Goal: Task Accomplishment & Management: Complete application form

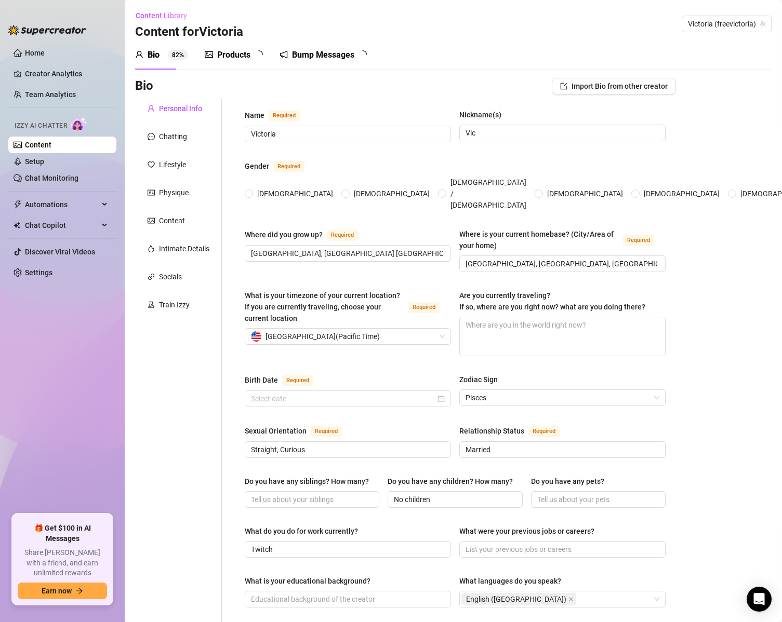
radio input "true"
type input "[DATE]"
click at [174, 301] on div "Train Izzy" at bounding box center [174, 304] width 31 height 11
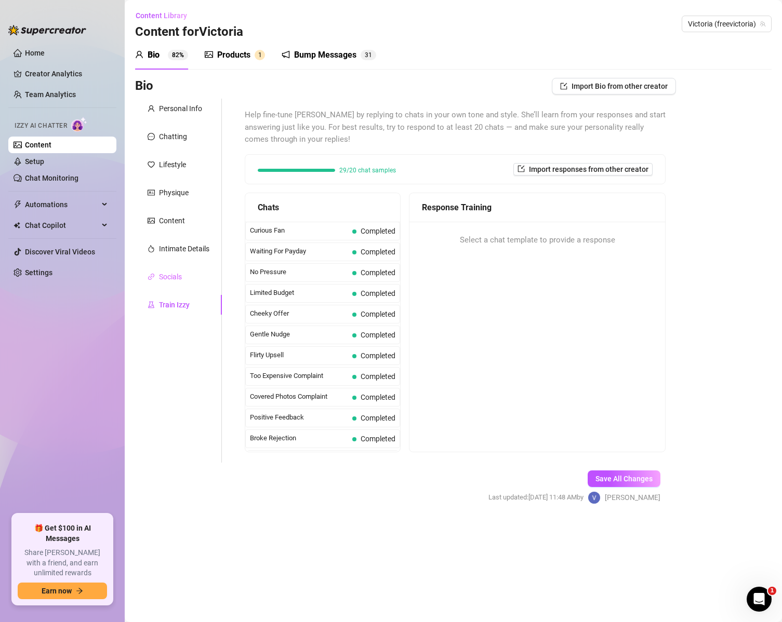
click at [188, 275] on div "Socials" at bounding box center [178, 277] width 87 height 20
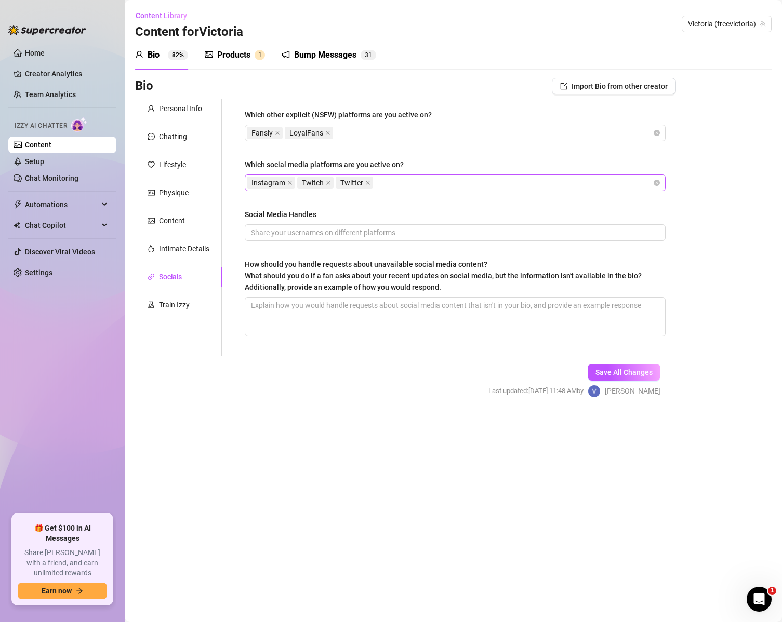
click at [437, 180] on div "Instagram Twitch Twitter" at bounding box center [450, 183] width 406 height 15
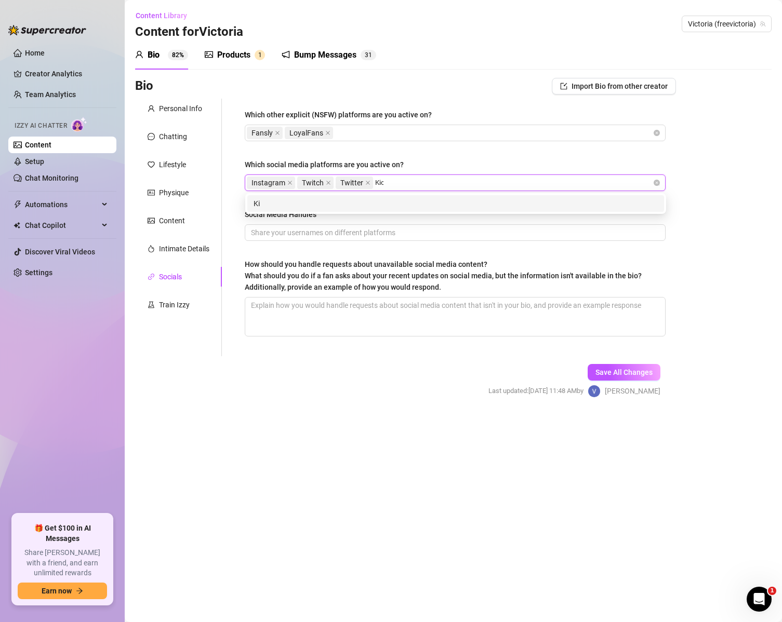
type input "Kick"
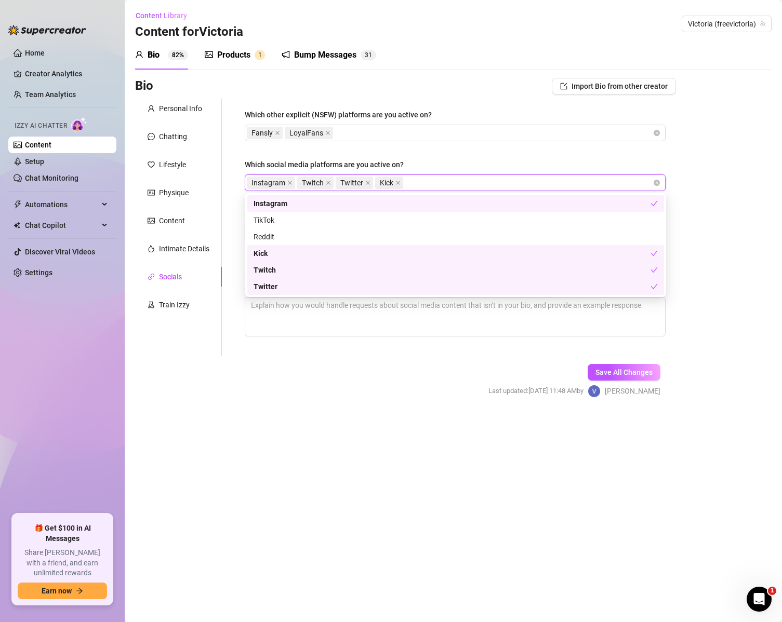
click at [370, 384] on form "Personal Info Chatting Lifestyle Physique Content Intimate Details Socials Trai…" at bounding box center [405, 257] width 541 height 317
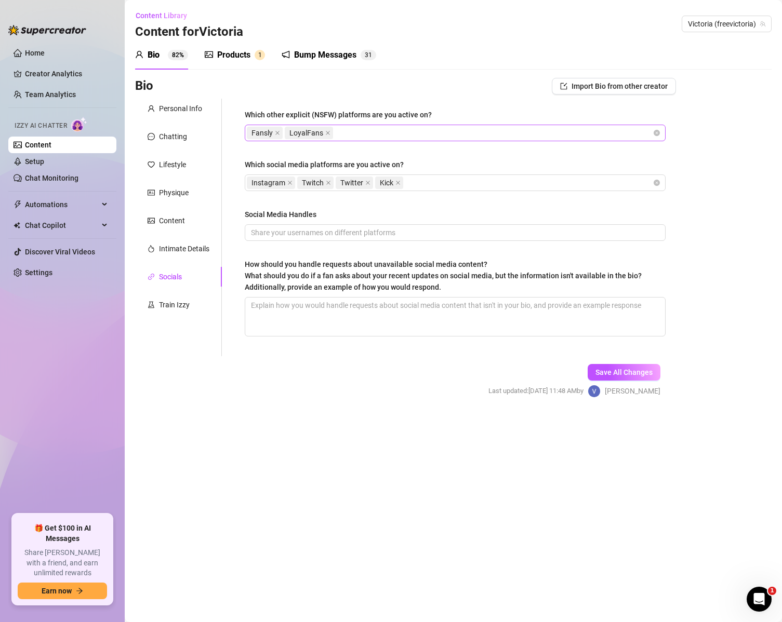
click at [430, 135] on div "Fansly LoyalFans" at bounding box center [450, 133] width 406 height 15
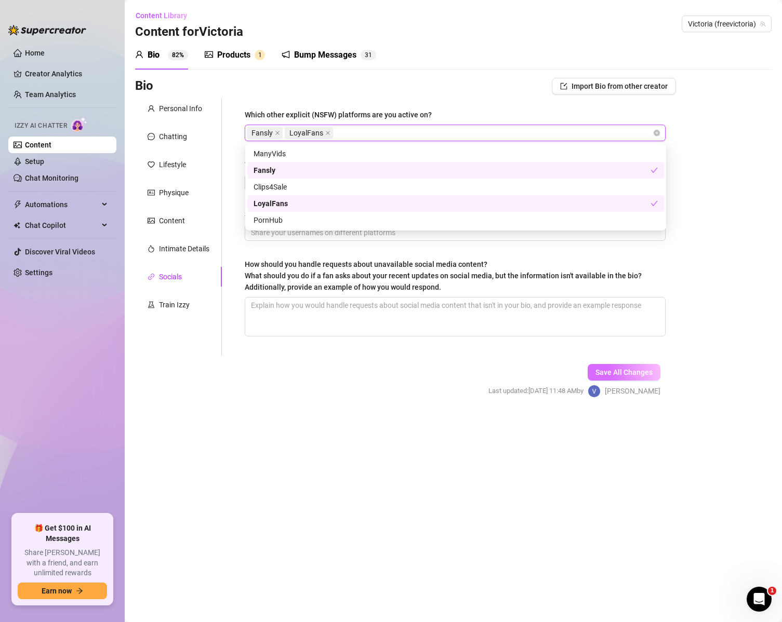
click at [620, 369] on span "Save All Changes" at bounding box center [623, 372] width 57 height 8
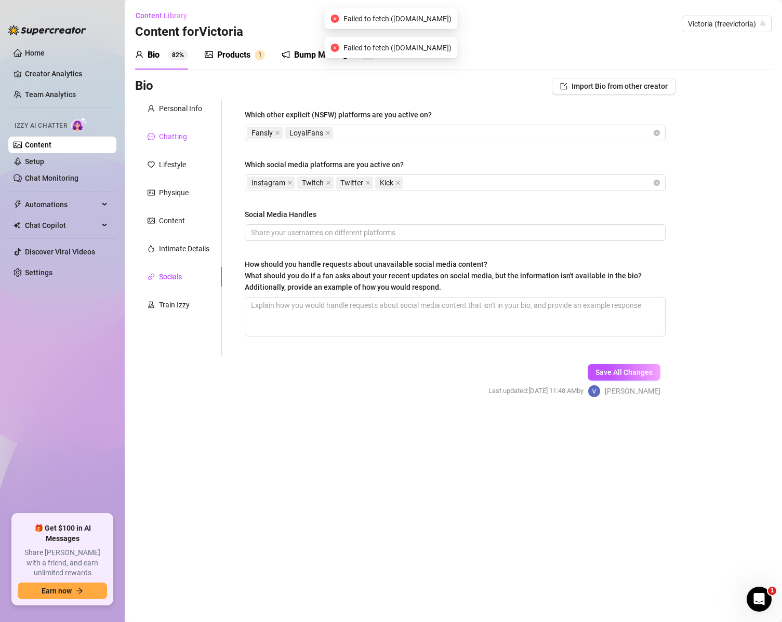
click at [174, 136] on div "Chatting" at bounding box center [173, 136] width 28 height 11
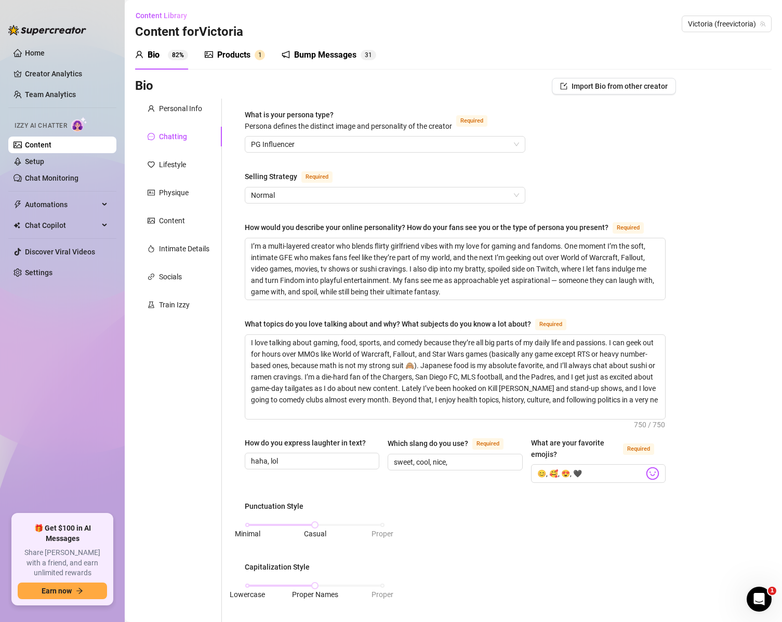
click at [250, 56] on div "Products" at bounding box center [233, 55] width 33 height 12
